Goal: Navigation & Orientation: Find specific page/section

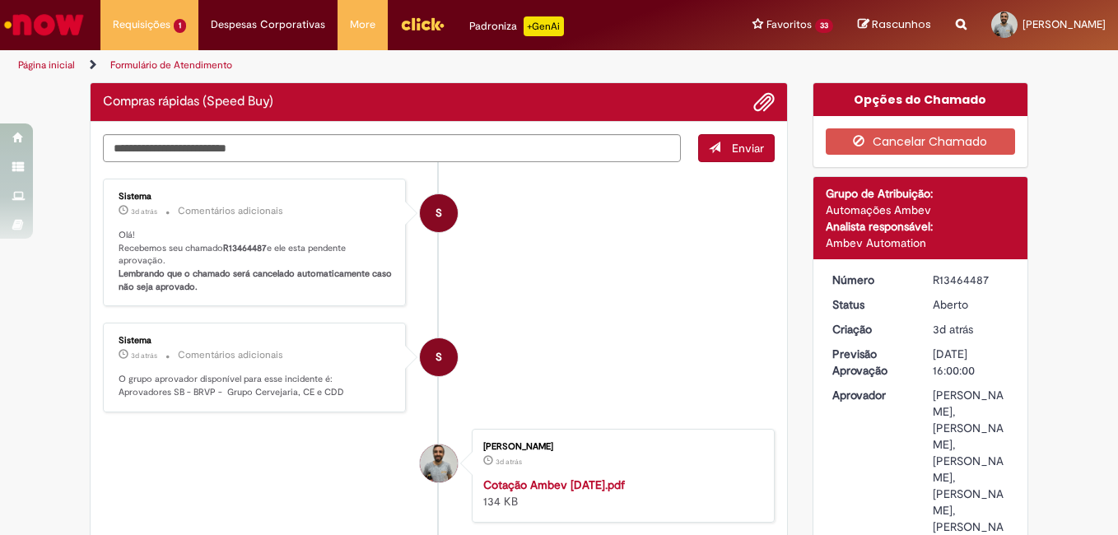
click at [956, 278] on div "R13464487" at bounding box center [971, 280] width 77 height 16
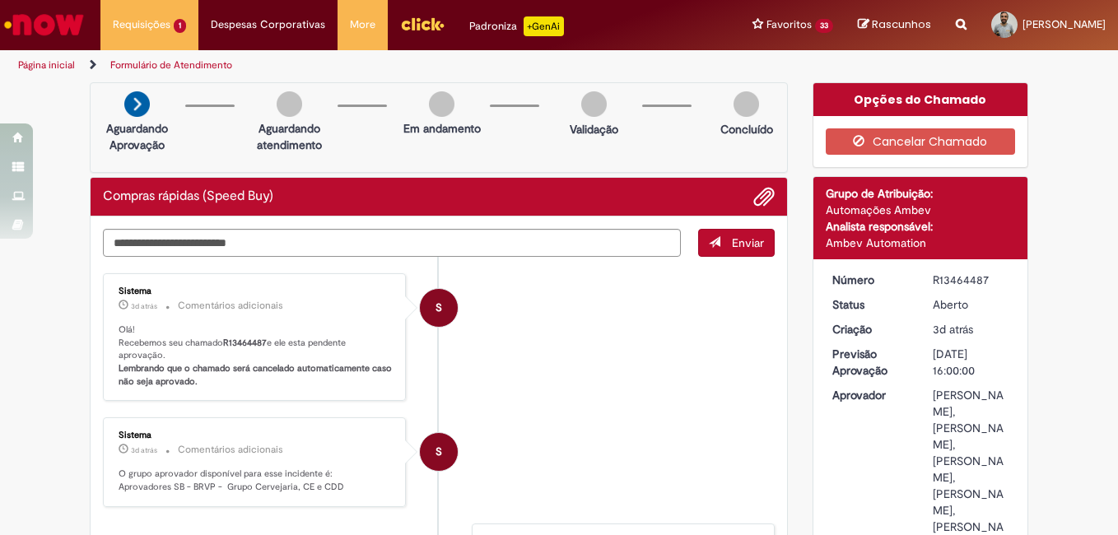
copy div "R13464487"
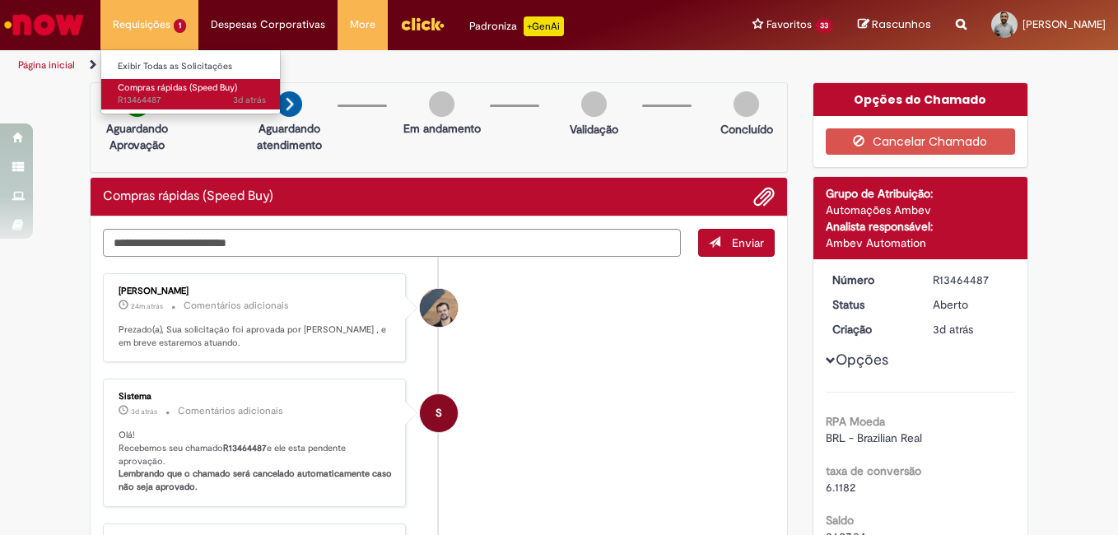
click at [163, 88] on span "Compras rápidas (Speed Buy)" at bounding box center [177, 88] width 119 height 12
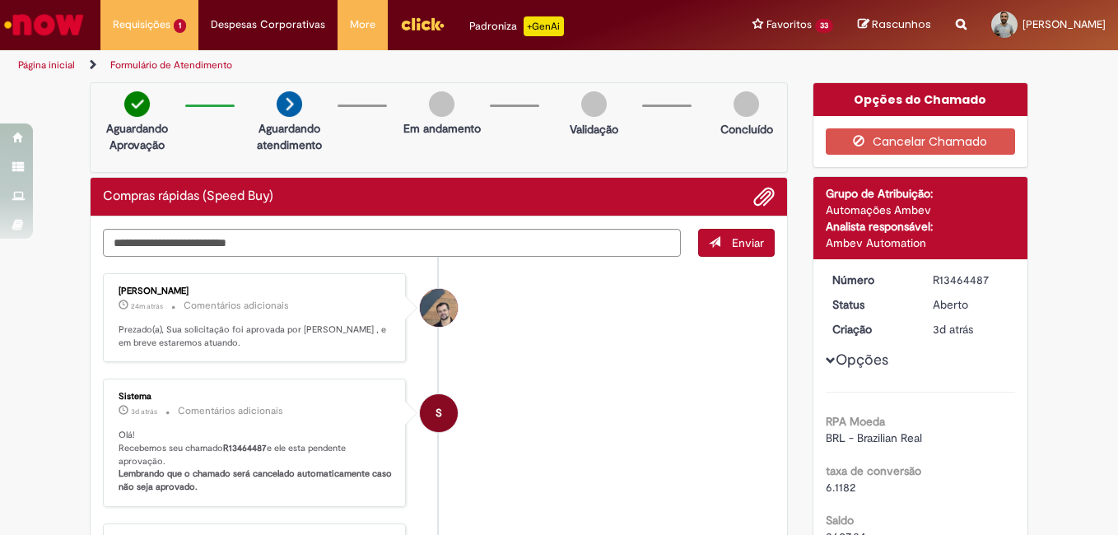
click at [52, 66] on link "Página inicial" at bounding box center [46, 64] width 57 height 13
